Goal: Task Accomplishment & Management: Manage account settings

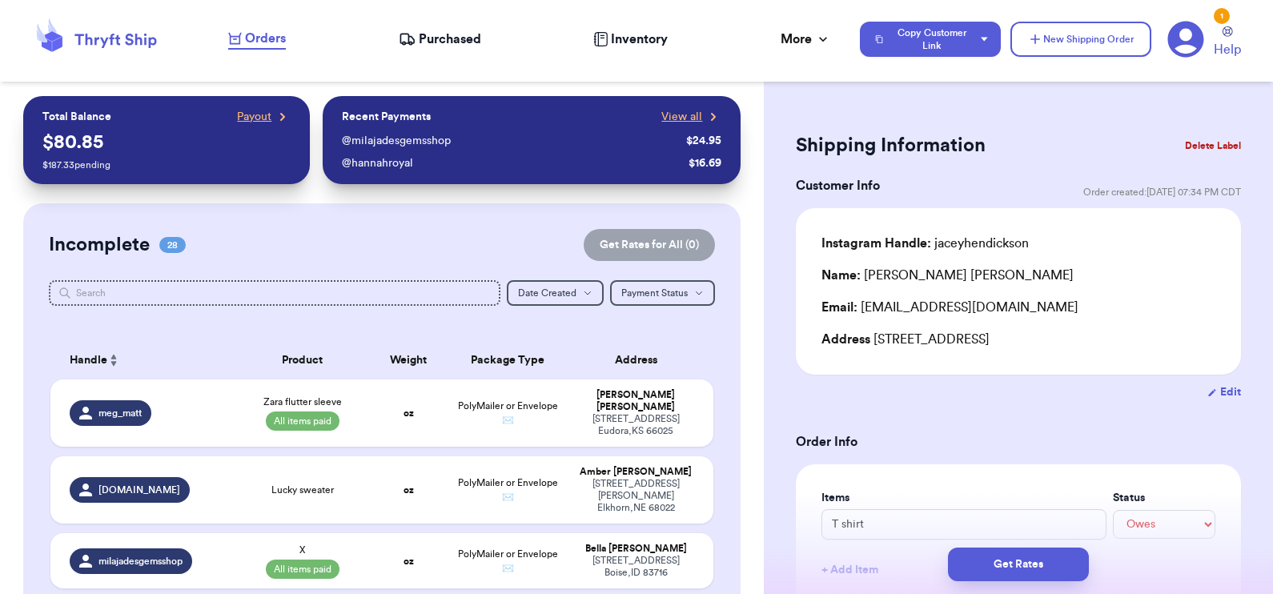
select select "unpaid"
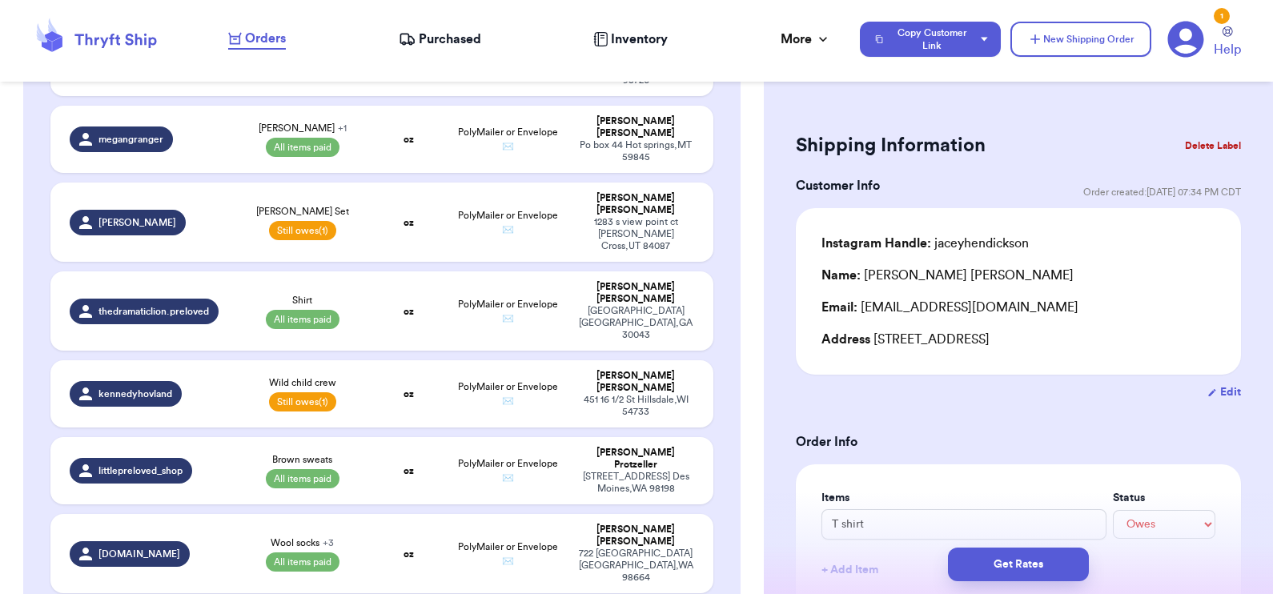
checkbox input "false"
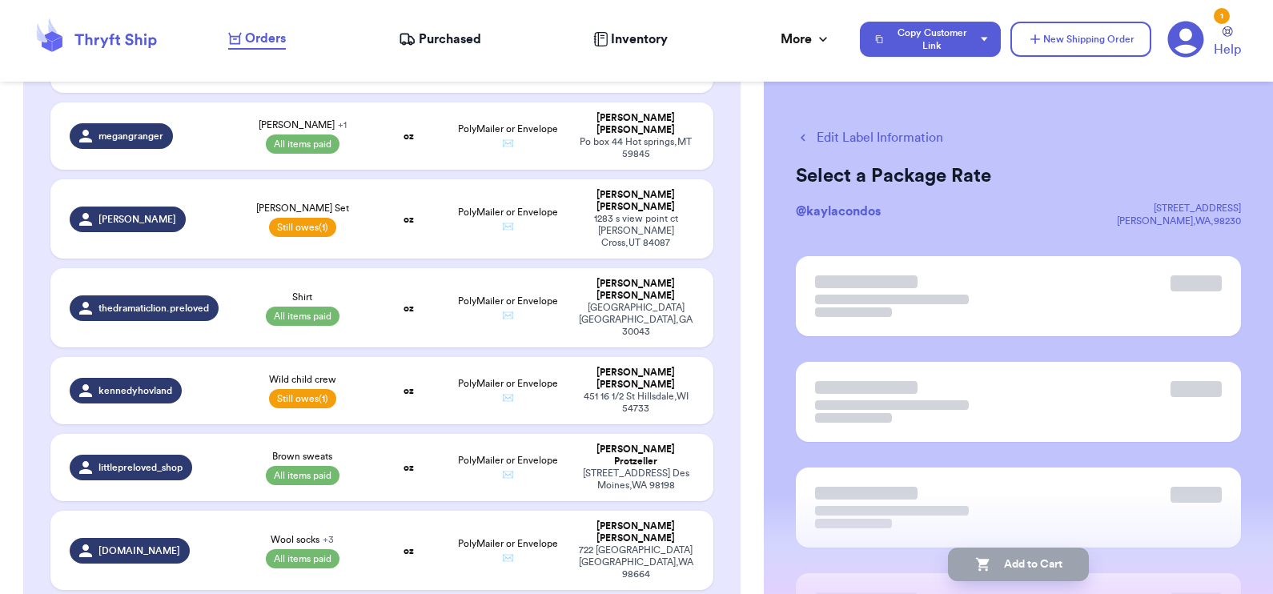
scroll to position [2080, 0]
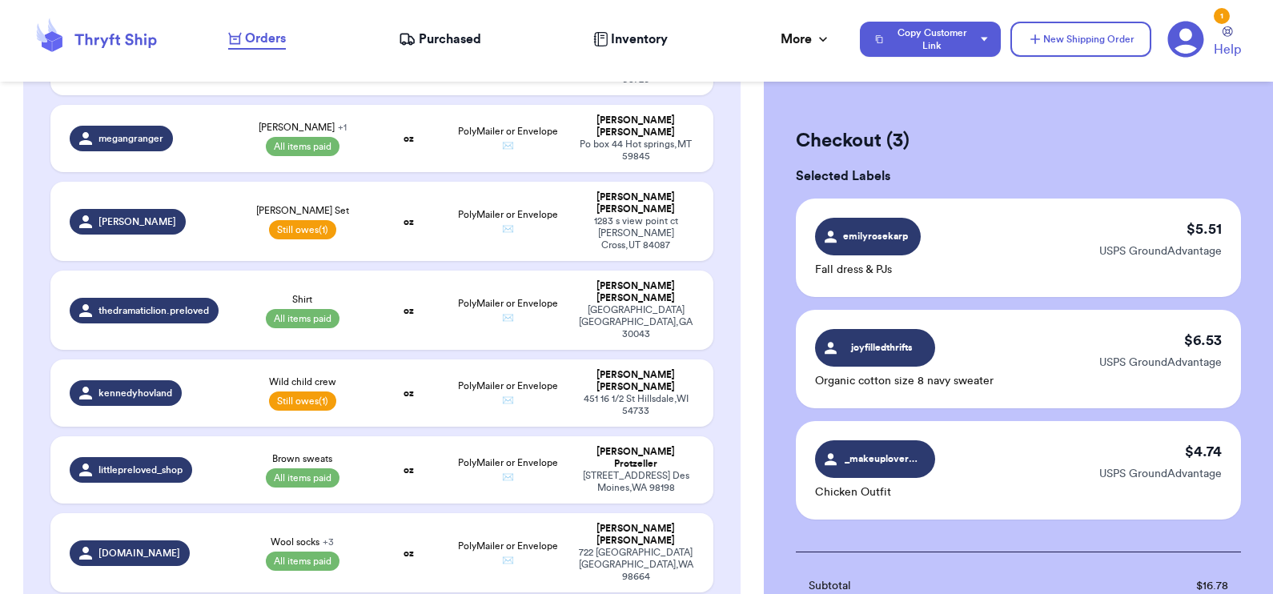
scroll to position [335, 0]
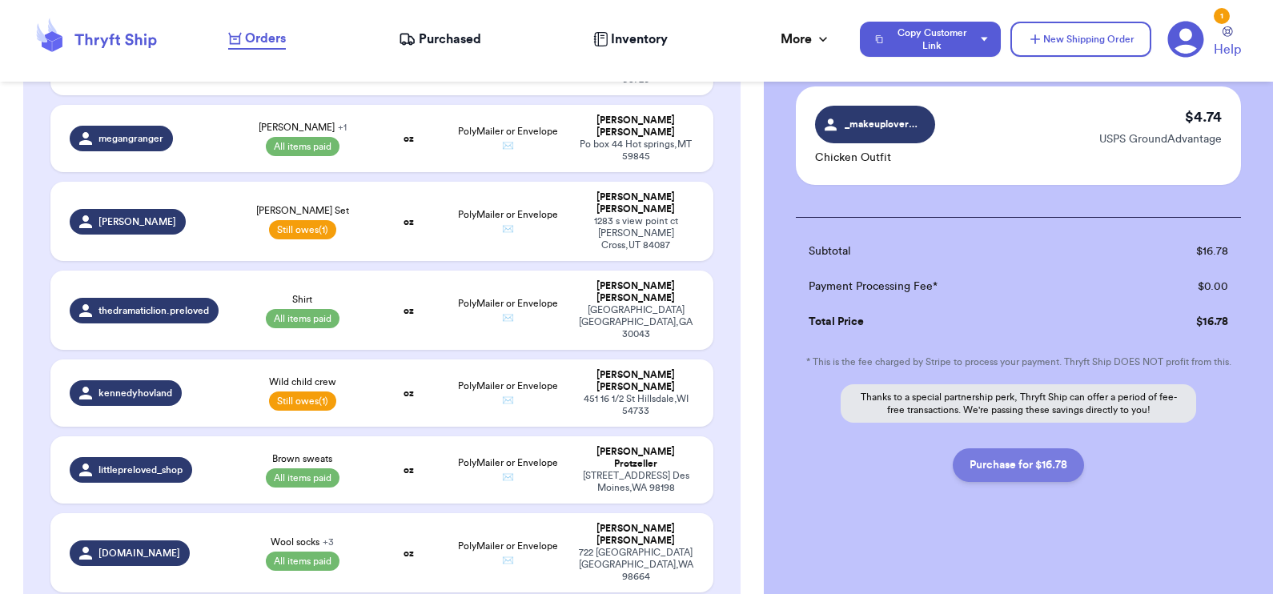
click at [1026, 464] on button "Purchase for $16.78" at bounding box center [1018, 465] width 131 height 34
checkbox input "false"
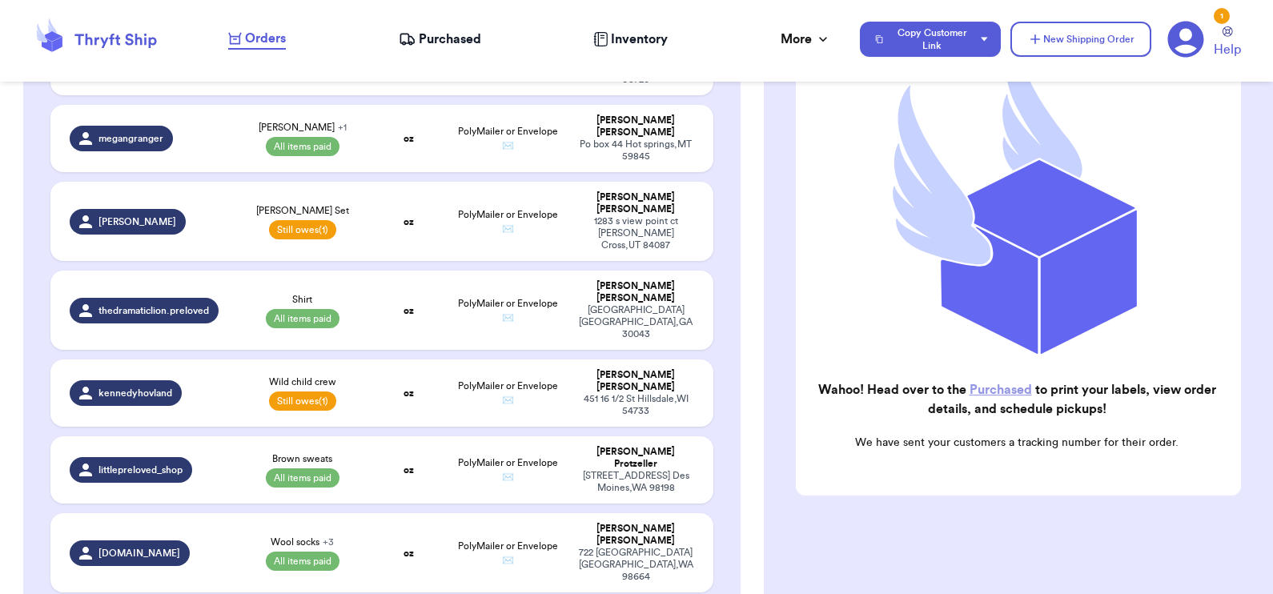
scroll to position [1908, 0]
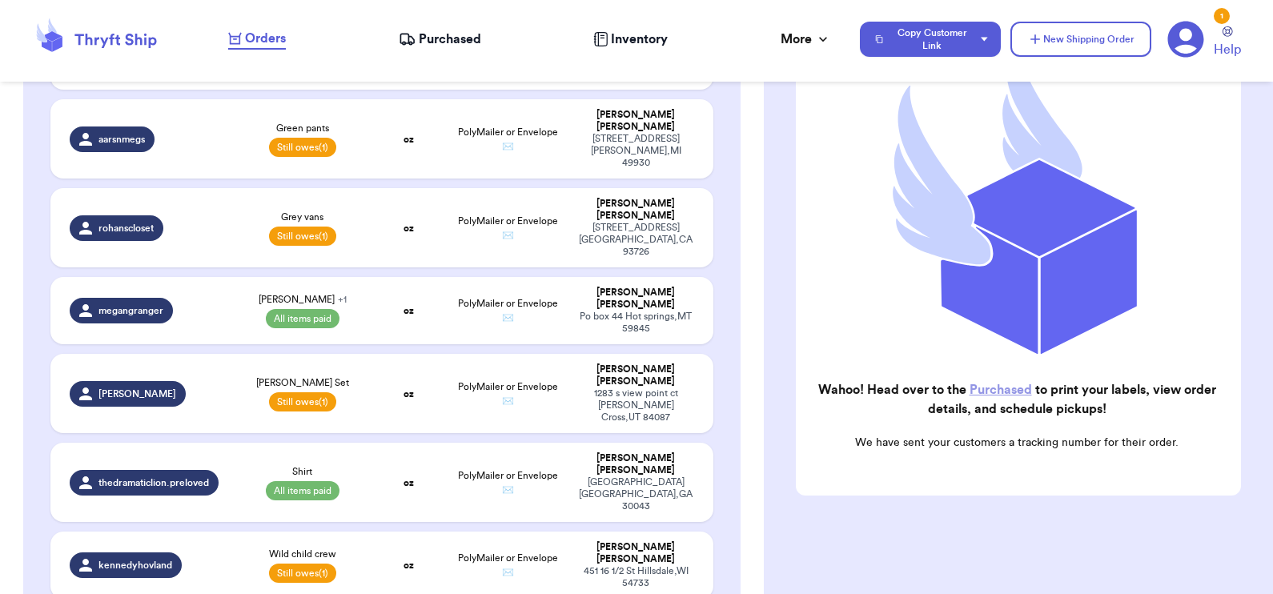
click at [980, 383] on link "Purchased" at bounding box center [1000, 389] width 62 height 13
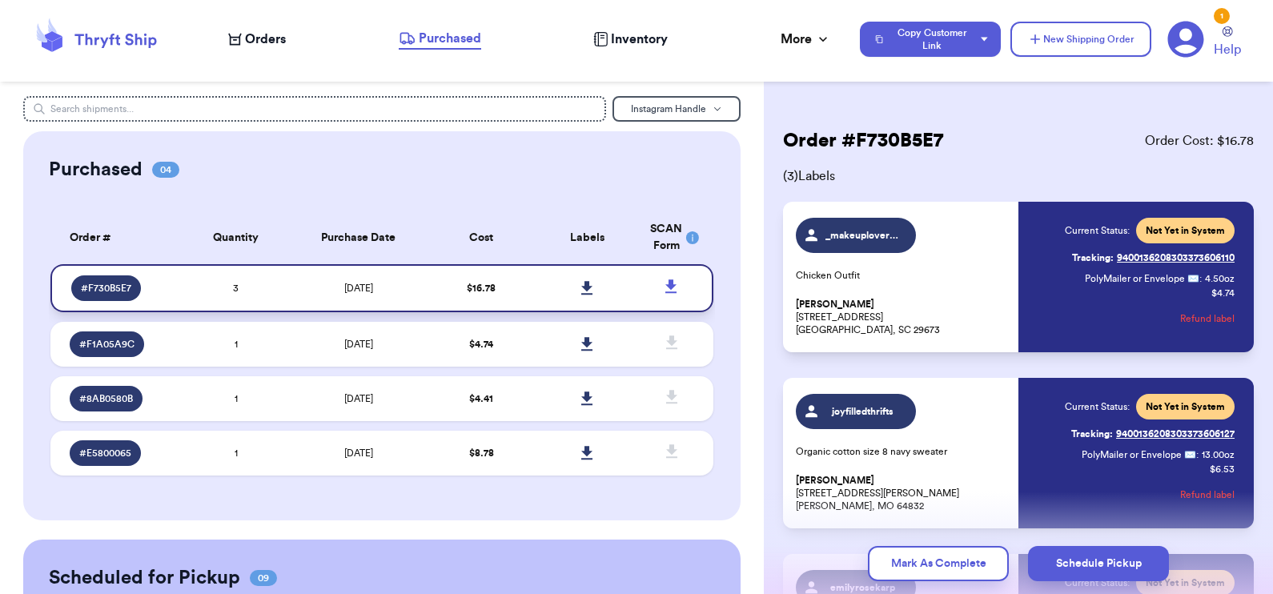
click at [581, 287] on icon at bounding box center [586, 288] width 11 height 14
click at [1071, 563] on button "Schedule Pickup" at bounding box center [1098, 563] width 141 height 35
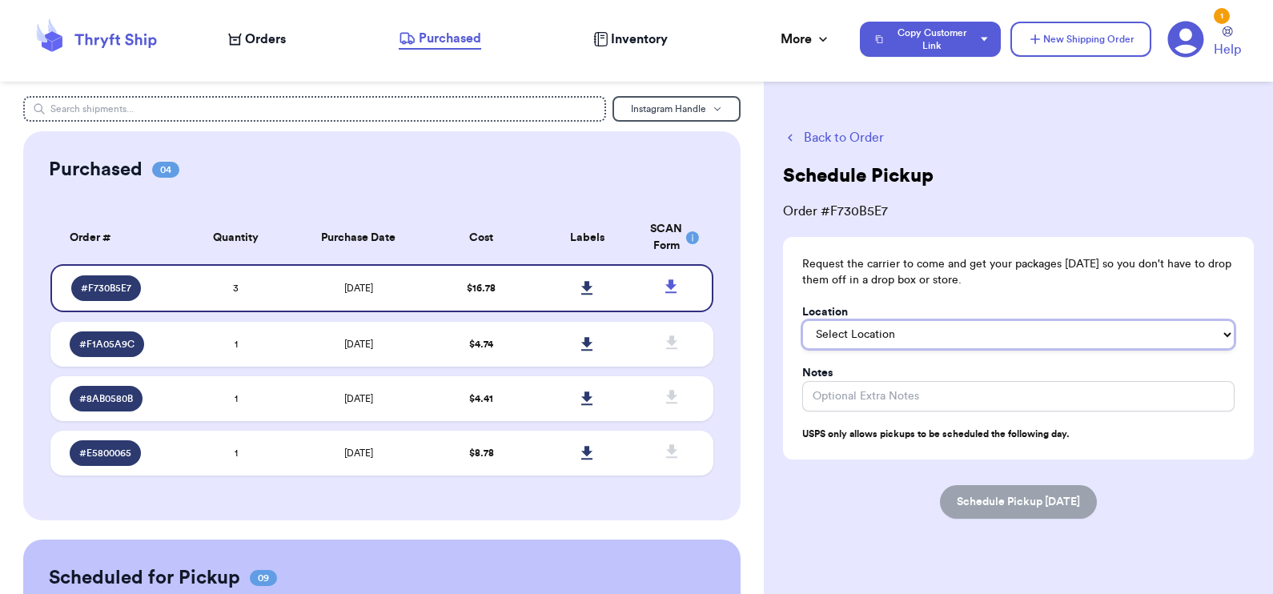
click at [945, 335] on select "Select Location In/At Mailbox On the Porch Front Door Back Door Side Door Knock…" at bounding box center [1018, 334] width 432 height 29
select select "Front Door"
click at [802, 320] on select "Select Location In/At Mailbox On the Porch Front Door Back Door Side Door Knock…" at bounding box center [1018, 334] width 432 height 29
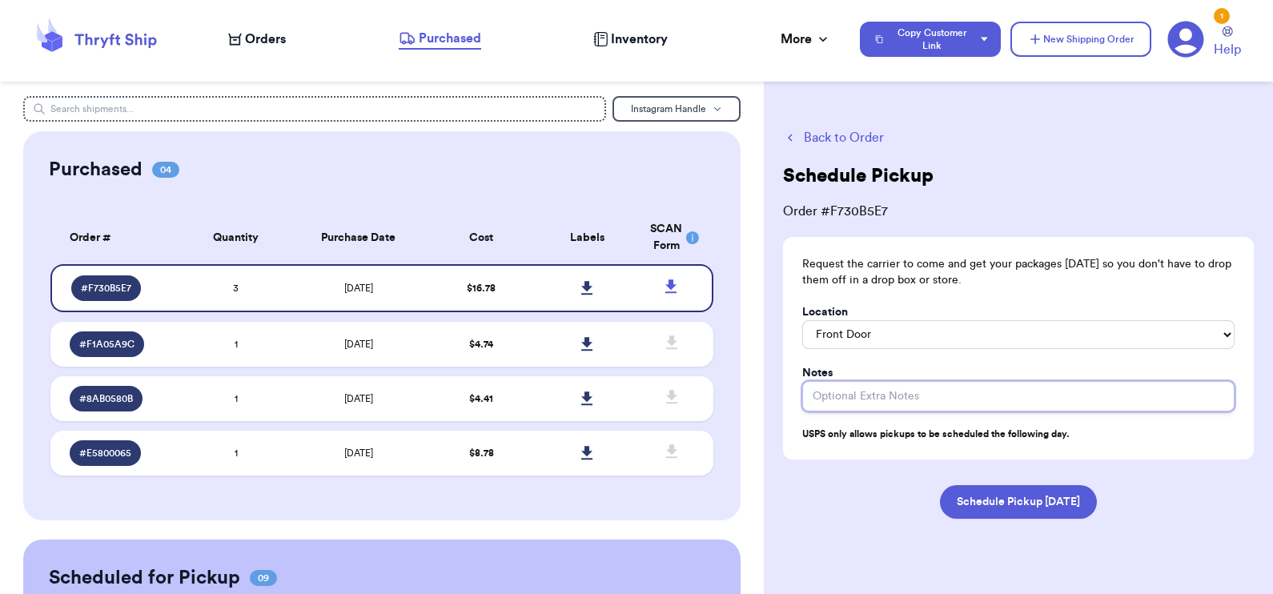
click at [935, 399] on input "Location" at bounding box center [1018, 396] width 432 height 30
type input "4 total"
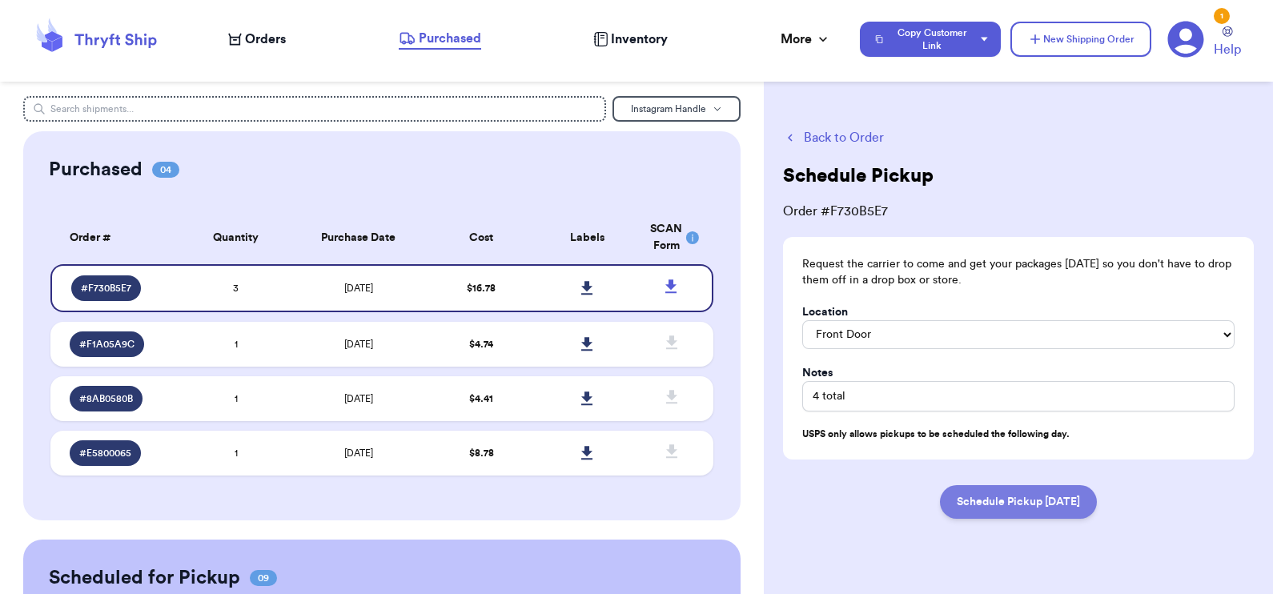
click at [1003, 504] on button "Schedule Pickup [DATE]" at bounding box center [1018, 502] width 157 height 34
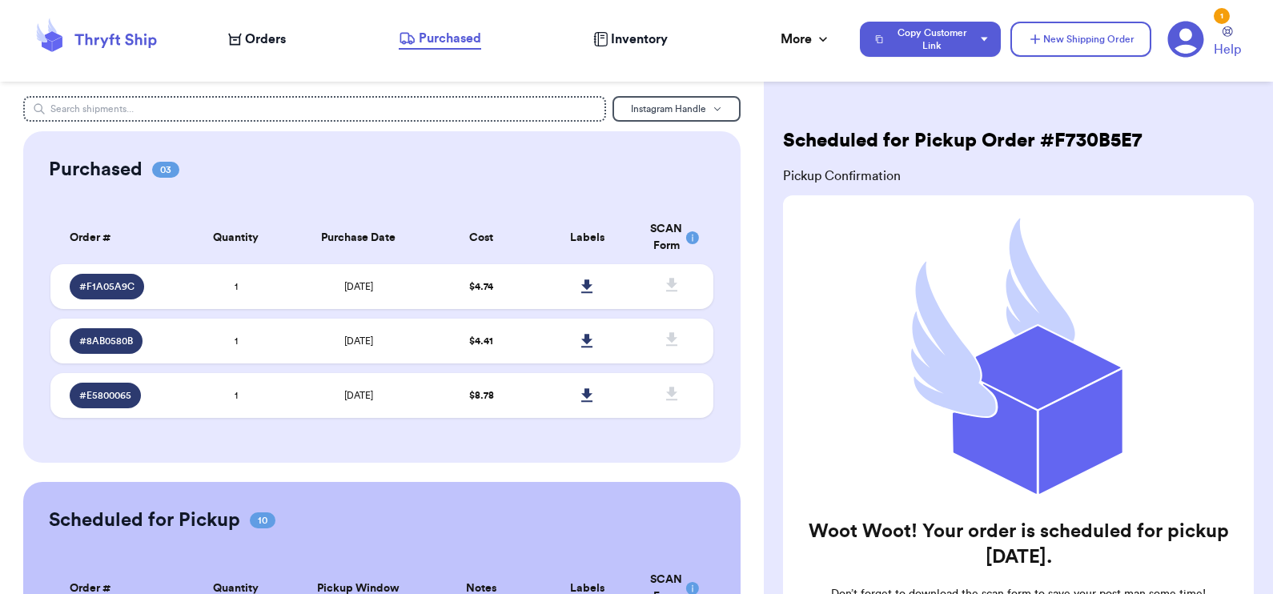
scroll to position [154, 0]
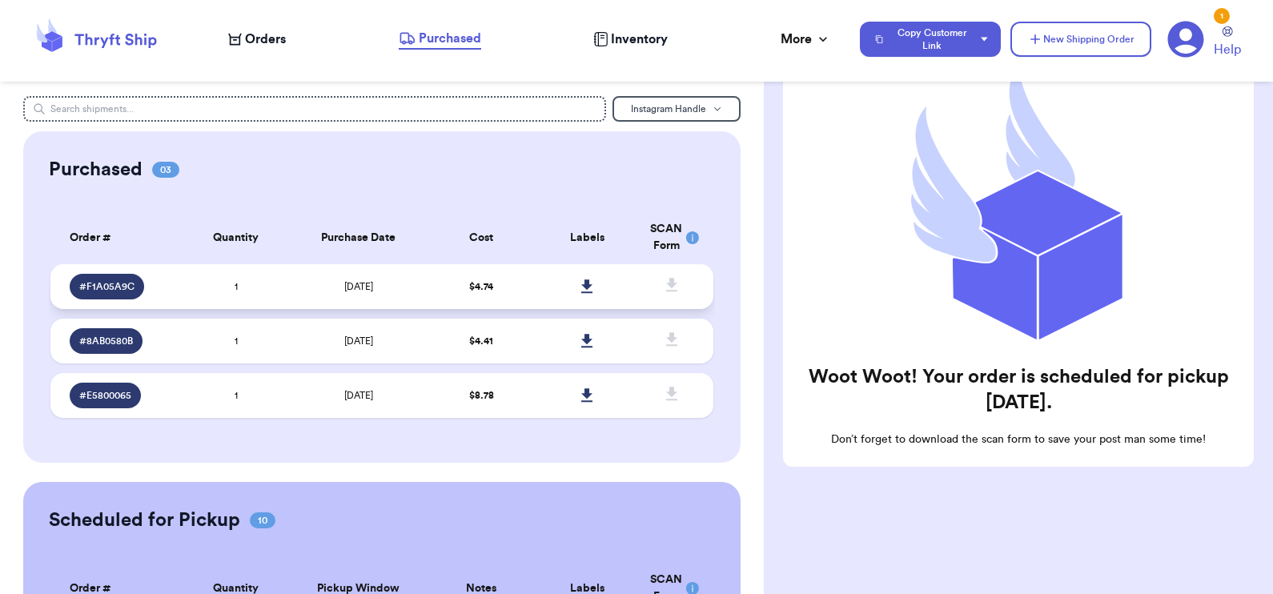
click at [330, 298] on td "[DATE]" at bounding box center [358, 286] width 139 height 45
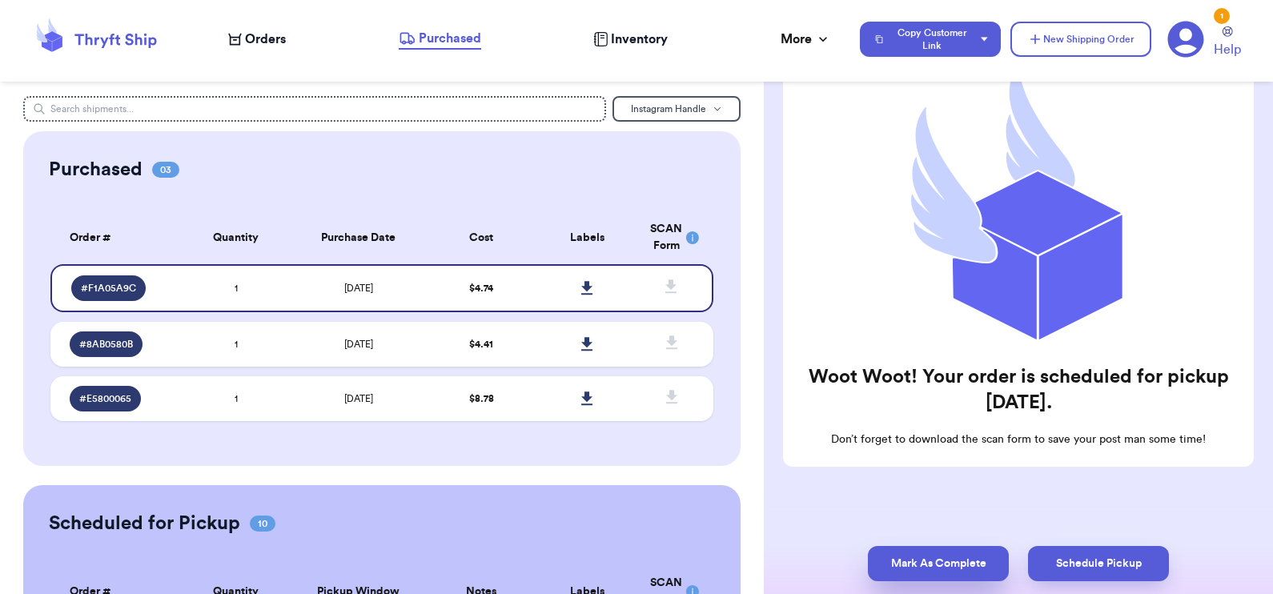
click at [937, 564] on button "Mark As Complete" at bounding box center [938, 563] width 141 height 35
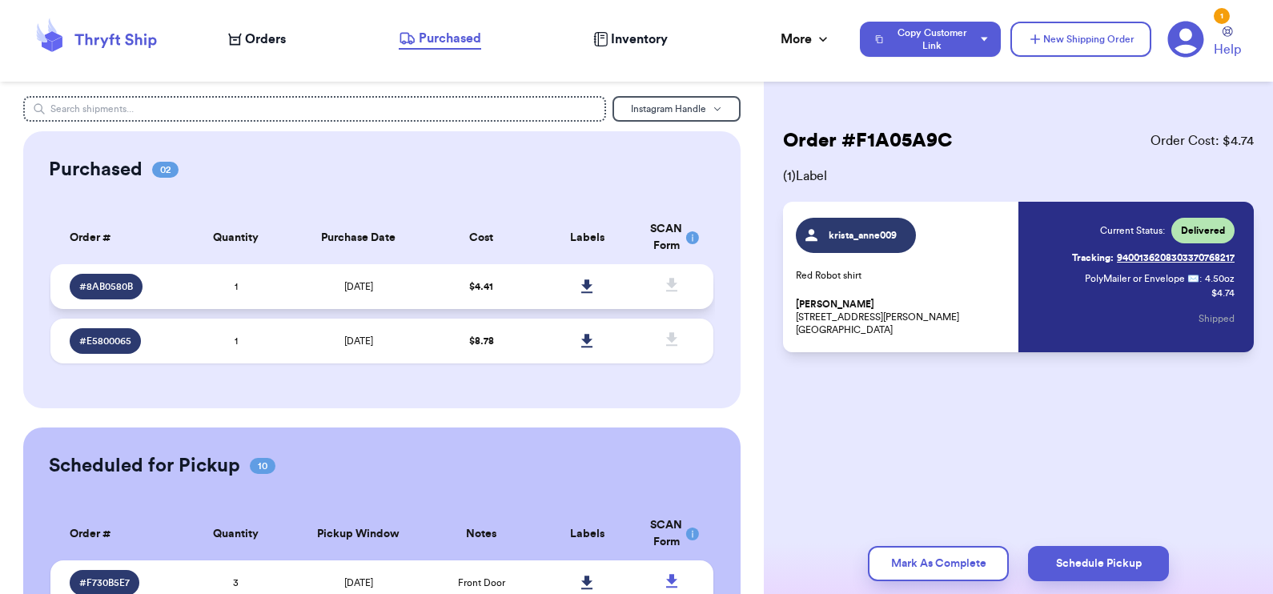
click at [378, 293] on td "[DATE]" at bounding box center [358, 286] width 139 height 45
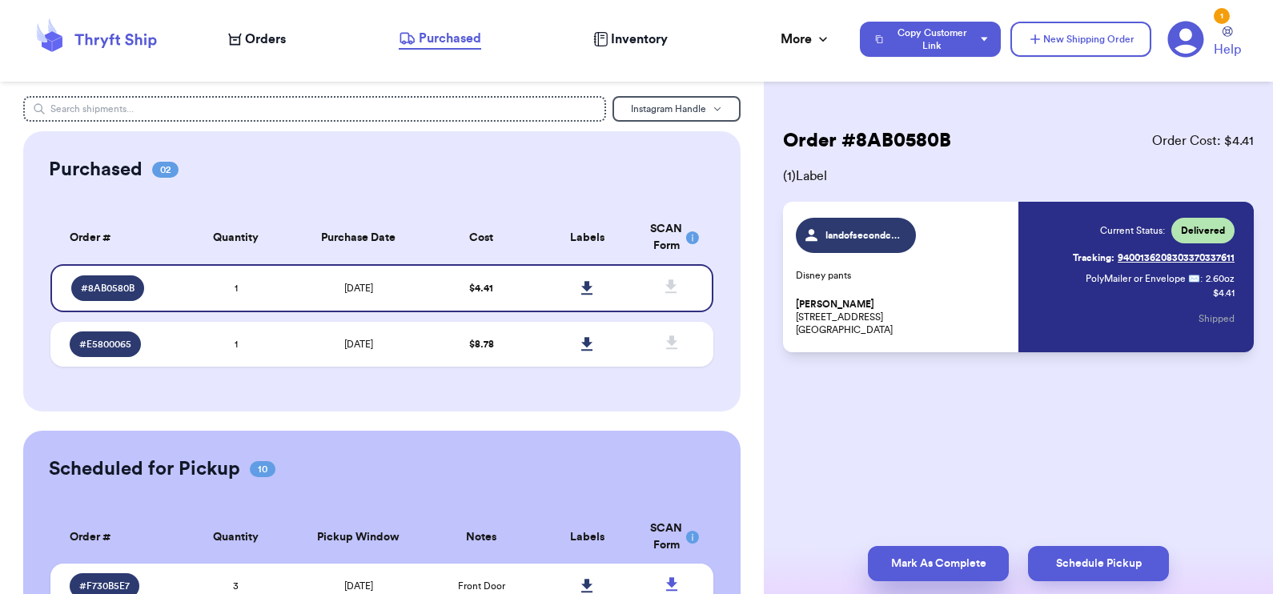
click at [957, 559] on button "Mark As Complete" at bounding box center [938, 563] width 141 height 35
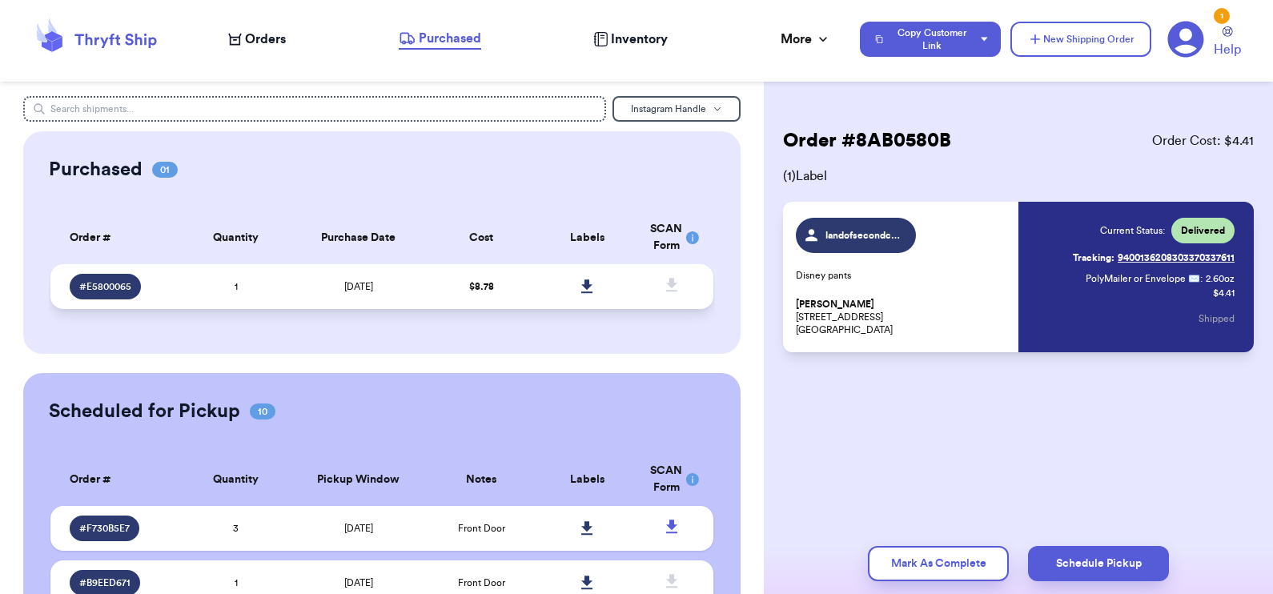
click at [403, 282] on td "[DATE]" at bounding box center [358, 286] width 139 height 45
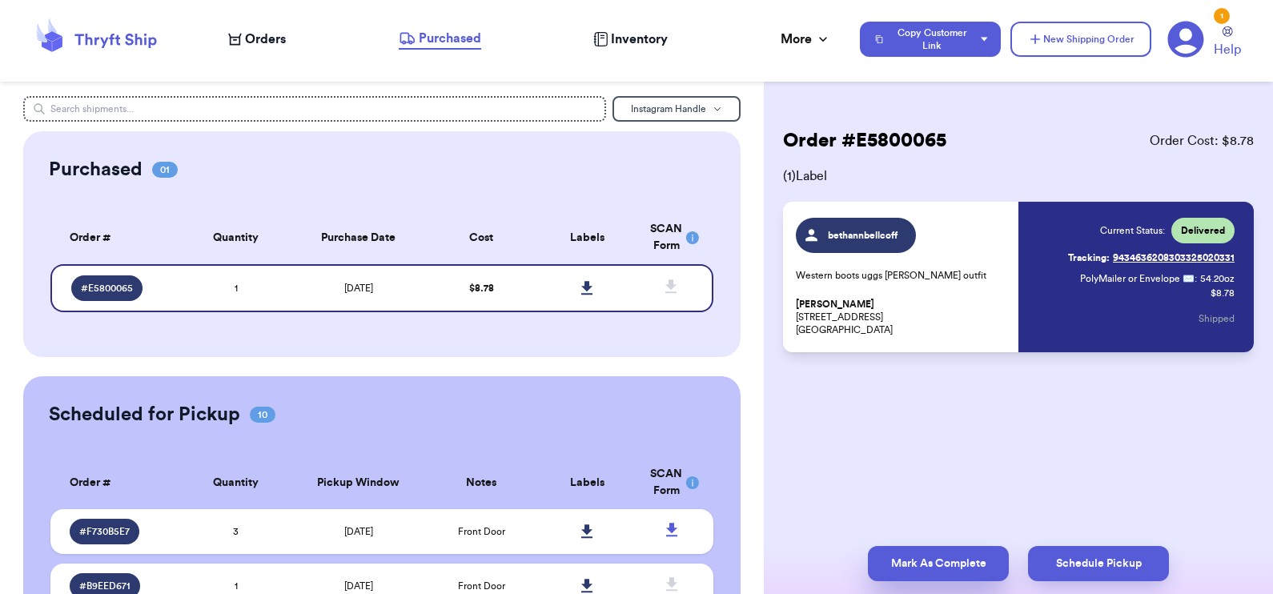
click at [925, 554] on button "Mark As Complete" at bounding box center [938, 563] width 141 height 35
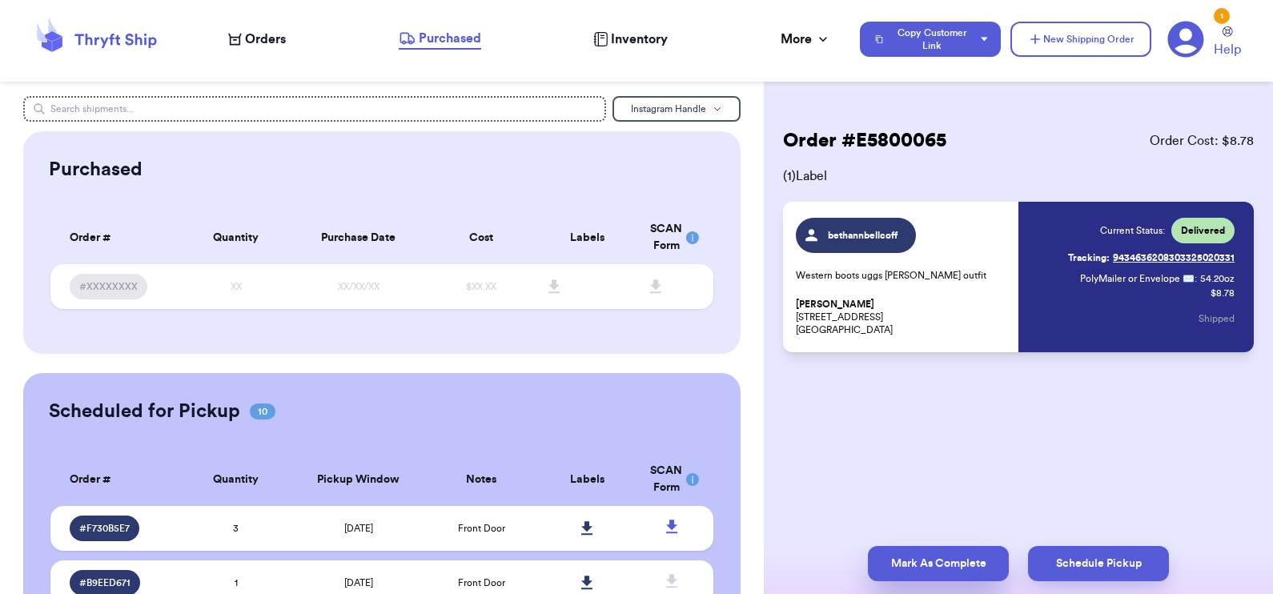
click at [961, 564] on button "Mark As Complete" at bounding box center [938, 563] width 141 height 35
